Goal: Task Accomplishment & Management: Manage account settings

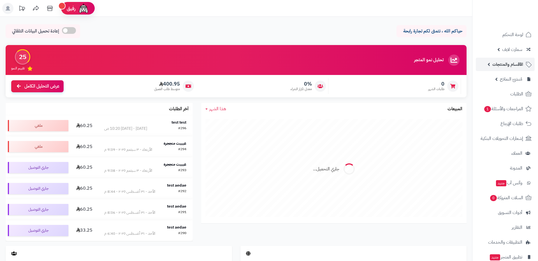
click at [518, 68] on link "الأقسام والمنتجات" at bounding box center [505, 64] width 59 height 13
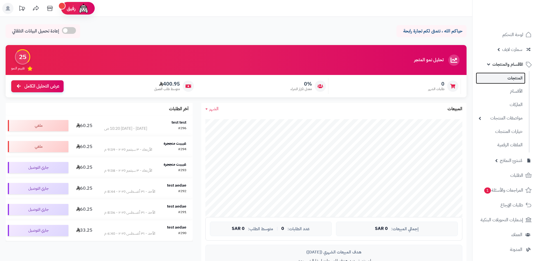
click at [516, 81] on link "المنتجات" at bounding box center [501, 78] width 50 height 11
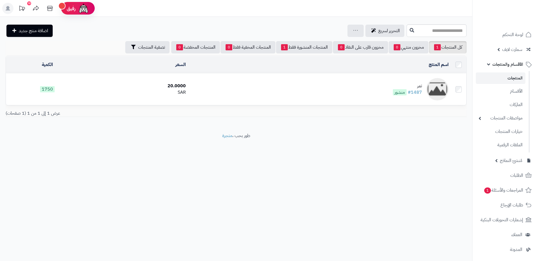
click at [415, 86] on div "تمر" at bounding box center [407, 86] width 29 height 6
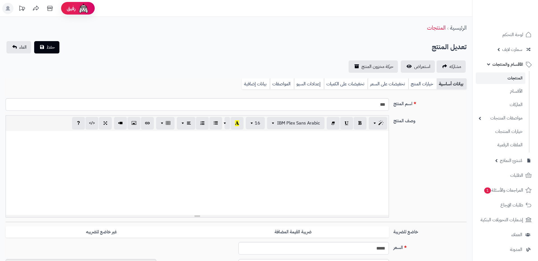
select select
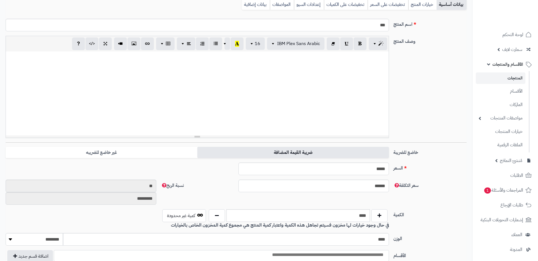
scroll to position [80, 0]
click at [235, 152] on label "ضريبة القيمة المضافة" at bounding box center [293, 152] width 192 height 11
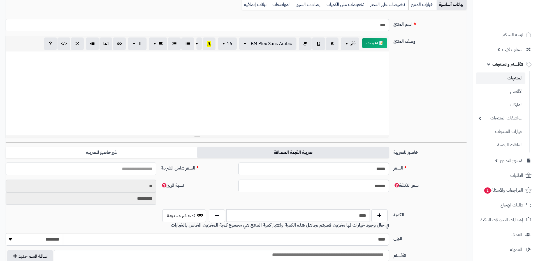
type input "*****"
click at [235, 152] on label "ضريبة القيمة المضافة" at bounding box center [293, 152] width 192 height 11
